Goal: Information Seeking & Learning: Check status

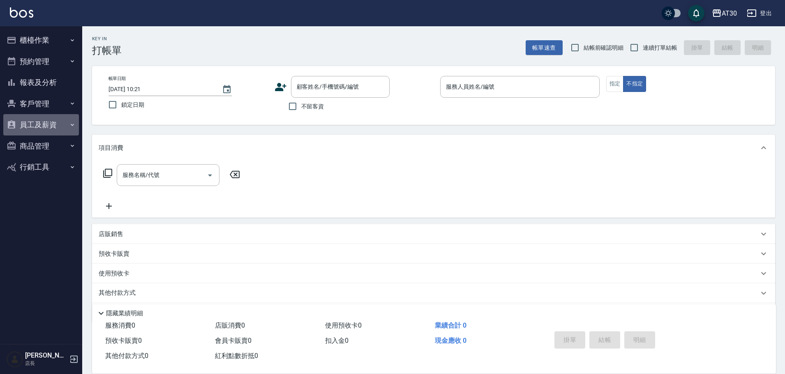
click at [56, 117] on button "員工及薪資" at bounding box center [41, 124] width 76 height 21
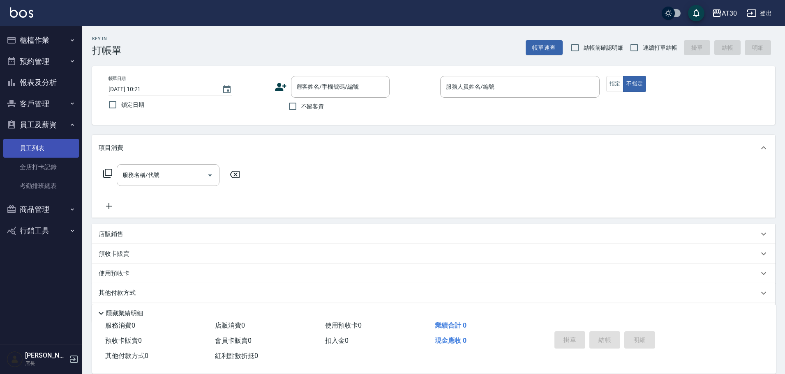
click at [42, 155] on link "員工列表" at bounding box center [41, 148] width 76 height 19
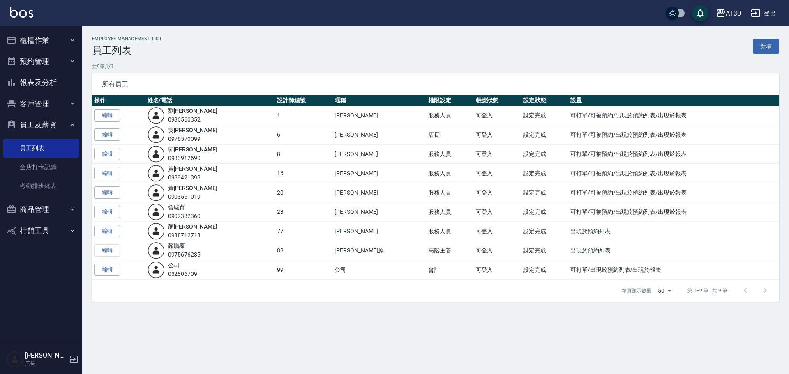
click at [46, 77] on button "報表及分析" at bounding box center [41, 82] width 76 height 21
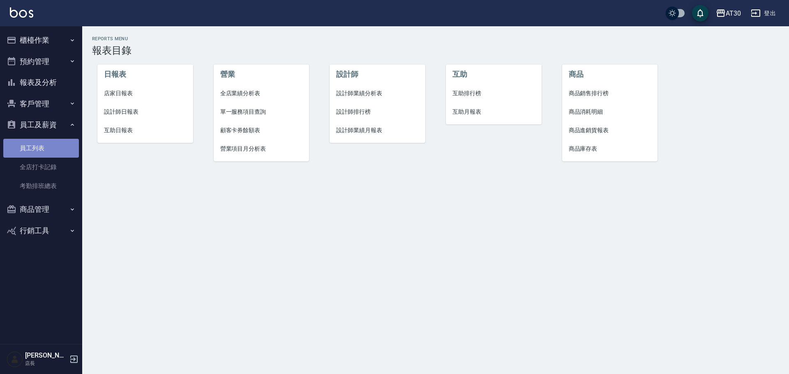
click at [46, 146] on link "員工列表" at bounding box center [41, 148] width 76 height 19
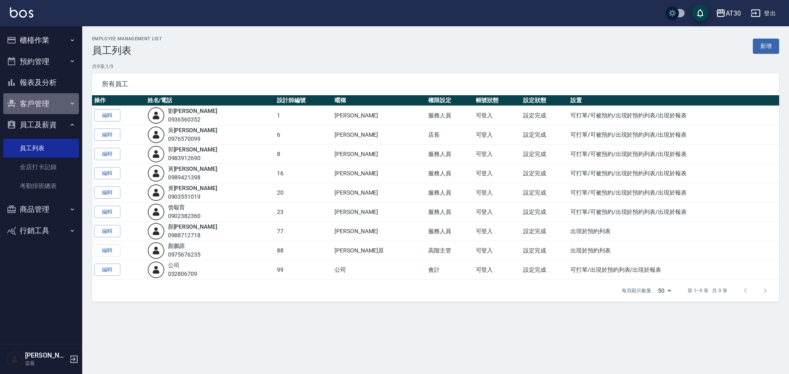
click at [37, 93] on button "客戶管理" at bounding box center [41, 103] width 76 height 21
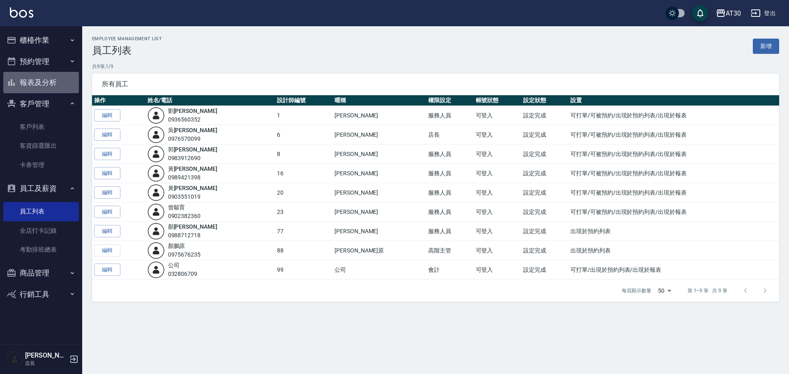
click at [43, 79] on button "報表及分析" at bounding box center [41, 82] width 76 height 21
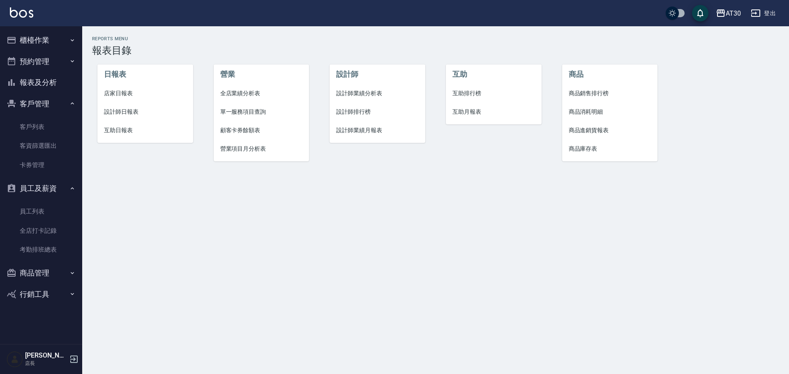
click at [134, 91] on span "店家日報表" at bounding box center [145, 93] width 83 height 9
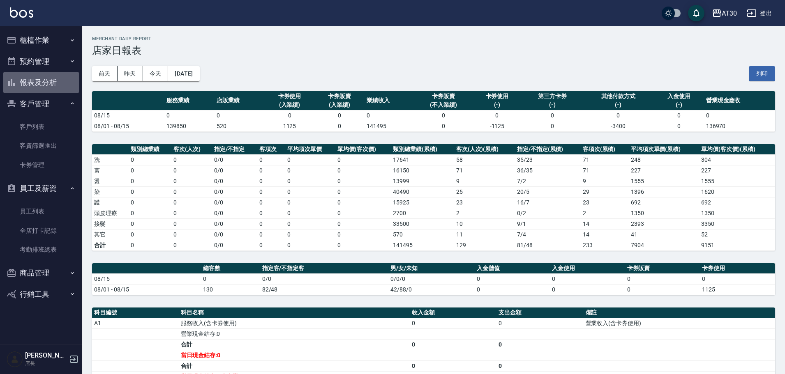
click at [52, 75] on button "報表及分析" at bounding box center [41, 82] width 76 height 21
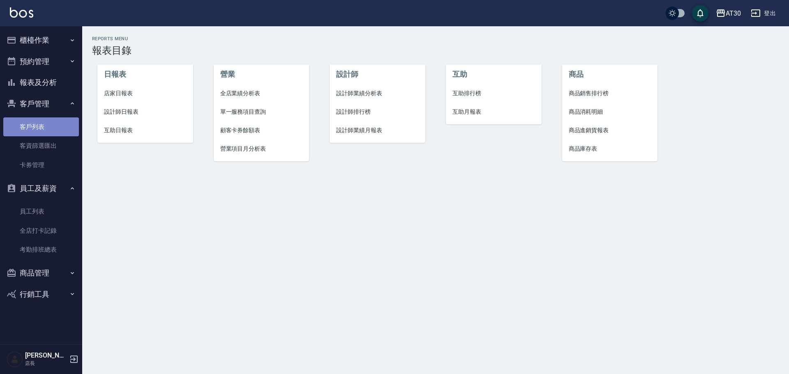
click at [44, 121] on link "客戶列表" at bounding box center [41, 127] width 76 height 19
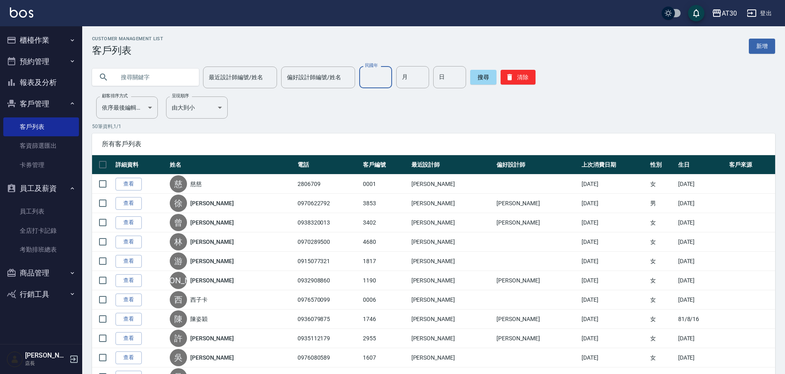
click at [374, 79] on input "民國年" at bounding box center [375, 77] width 33 height 22
type input "68"
type input "12"
type input "11"
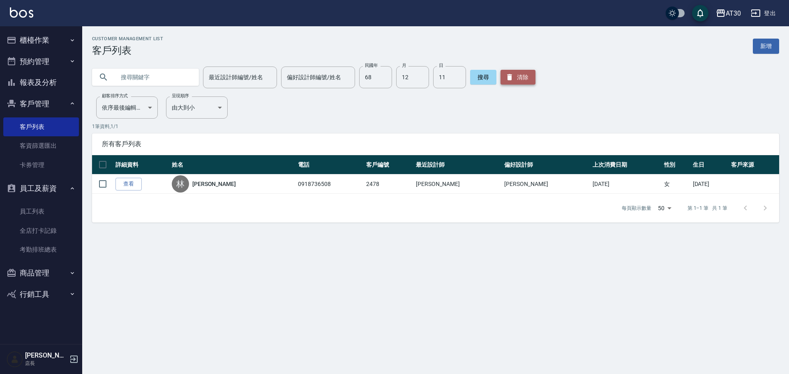
click at [511, 76] on button "清除" at bounding box center [518, 77] width 35 height 15
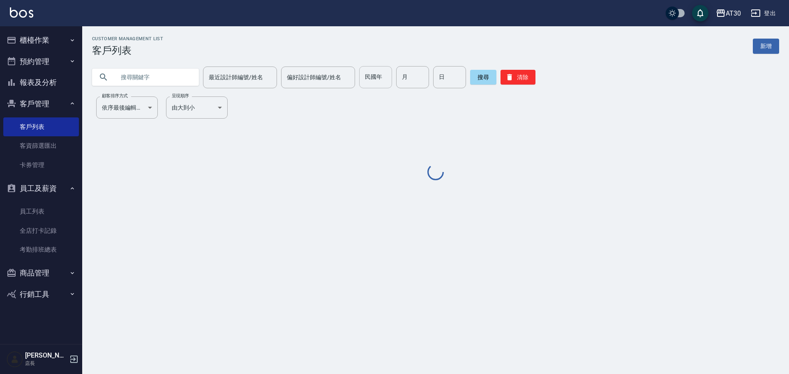
click at [379, 67] on input "民國年" at bounding box center [375, 77] width 33 height 22
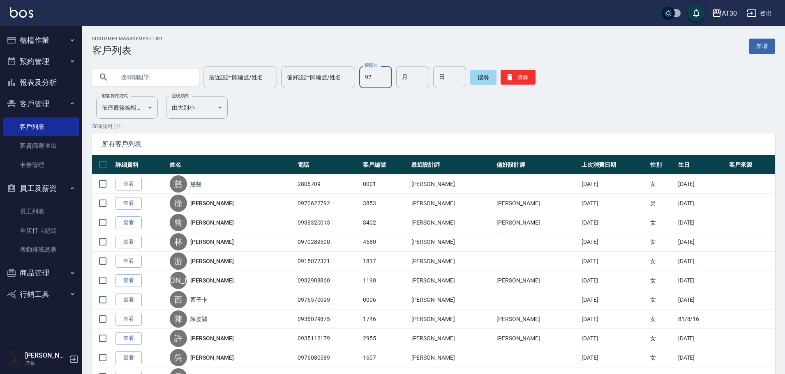
type input "97"
type input "05"
type input "25"
